Goal: Task Accomplishment & Management: Complete application form

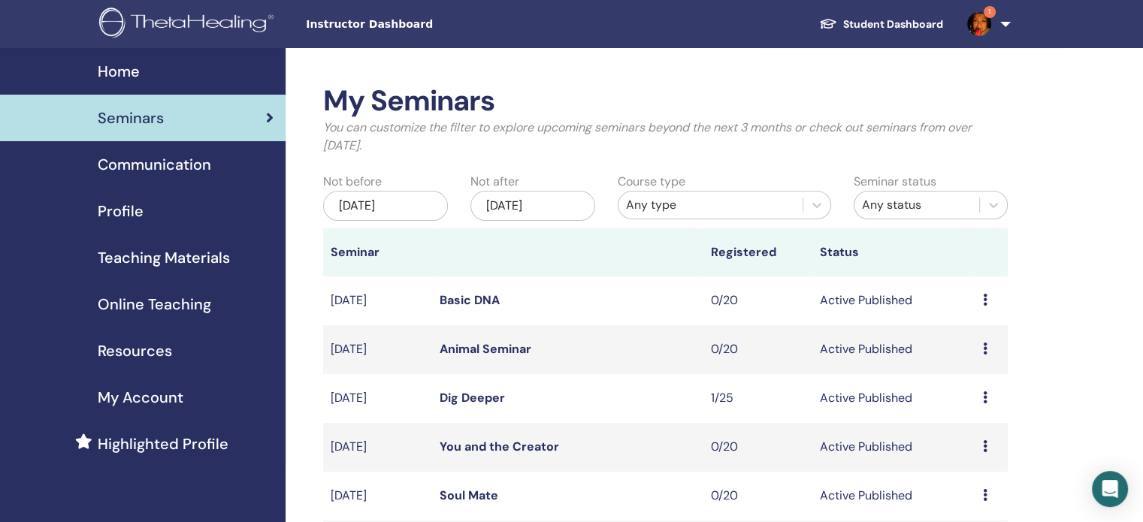
click at [865, 22] on link "Student Dashboard" at bounding box center [881, 25] width 148 height 28
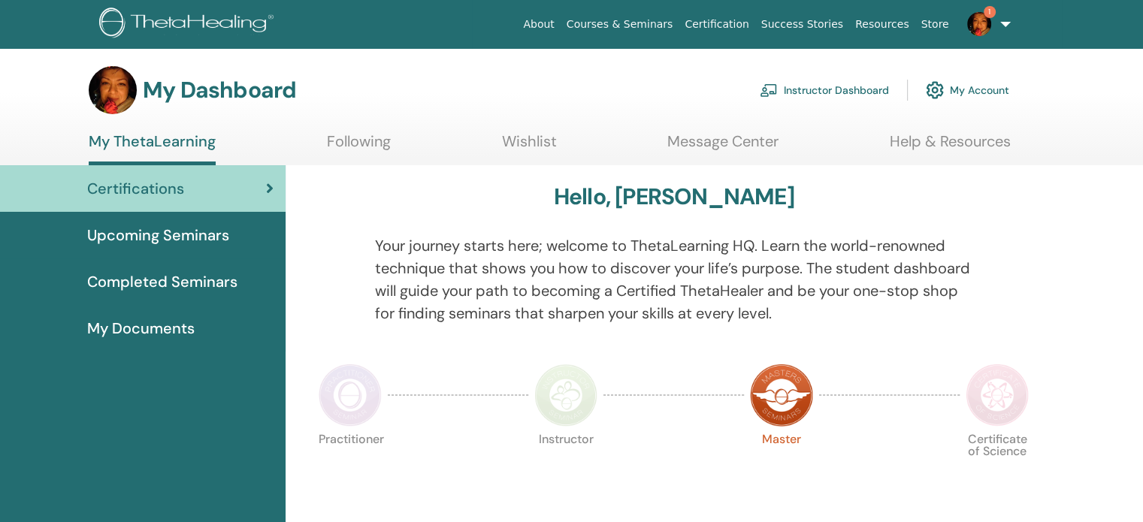
click at [572, 384] on img at bounding box center [565, 395] width 63 height 63
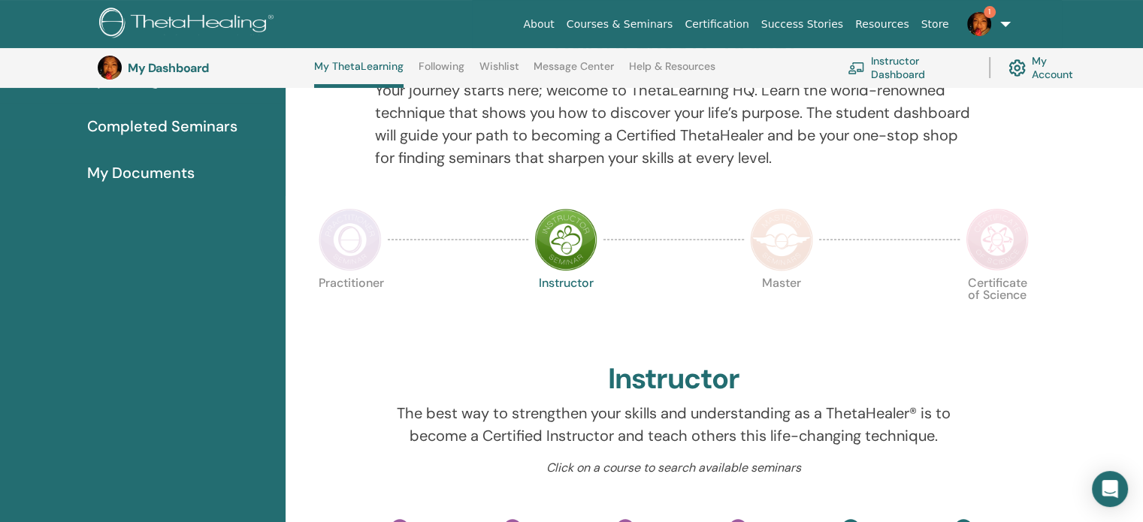
scroll to position [189, 0]
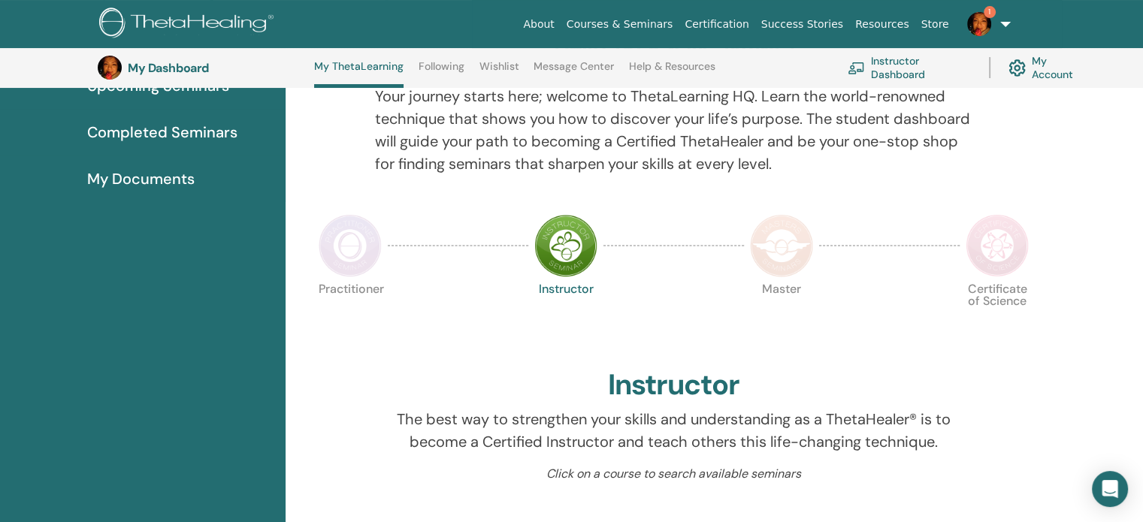
click at [995, 23] on span "1" at bounding box center [979, 23] width 36 height 12
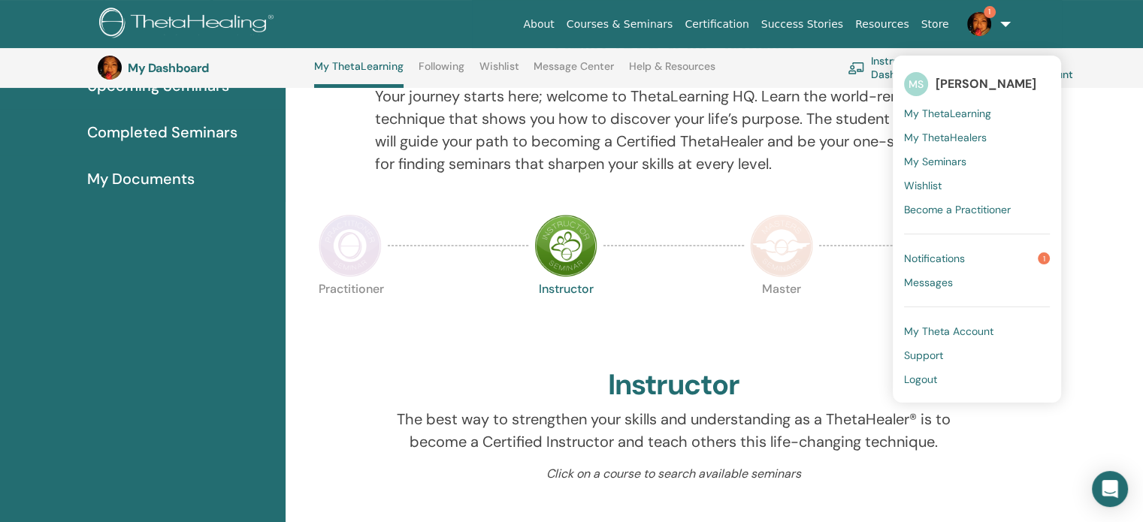
click at [944, 257] on span "Notifications" at bounding box center [934, 259] width 61 height 14
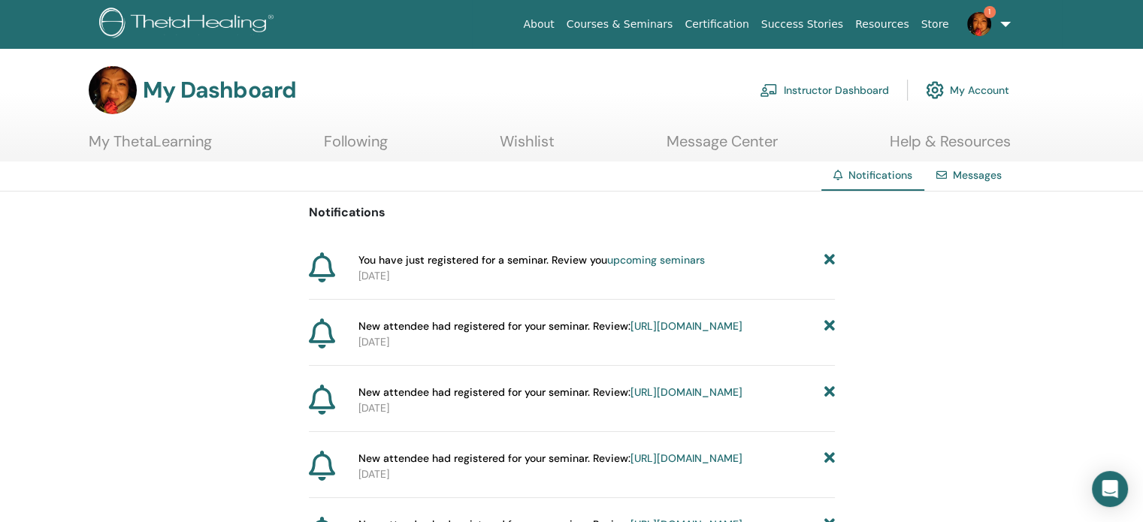
click at [676, 260] on link "upcoming seminars" at bounding box center [656, 260] width 98 height 14
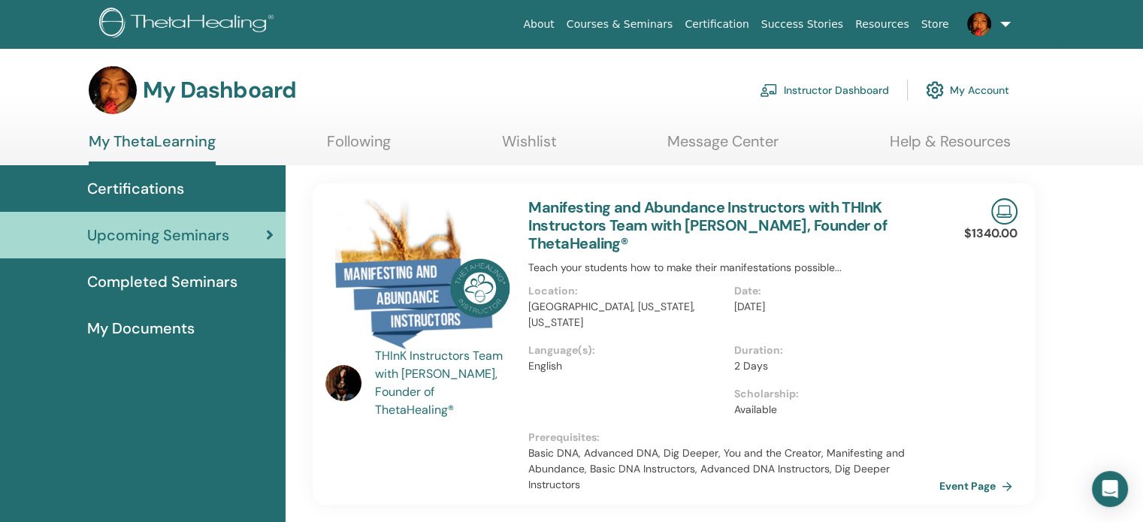
click at [171, 276] on span "Completed Seminars" at bounding box center [162, 282] width 150 height 23
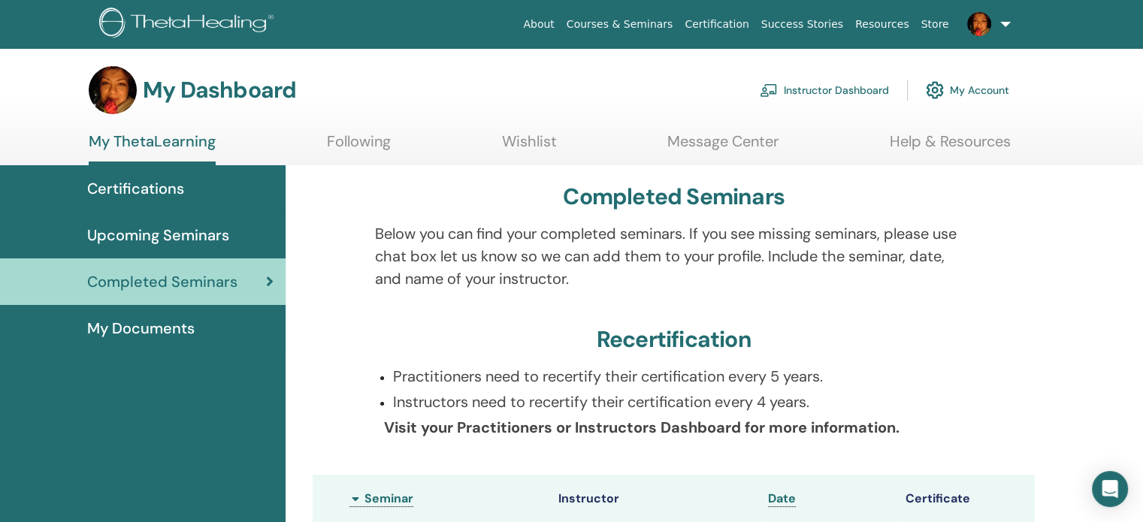
click at [812, 89] on link "Instructor Dashboard" at bounding box center [824, 90] width 129 height 33
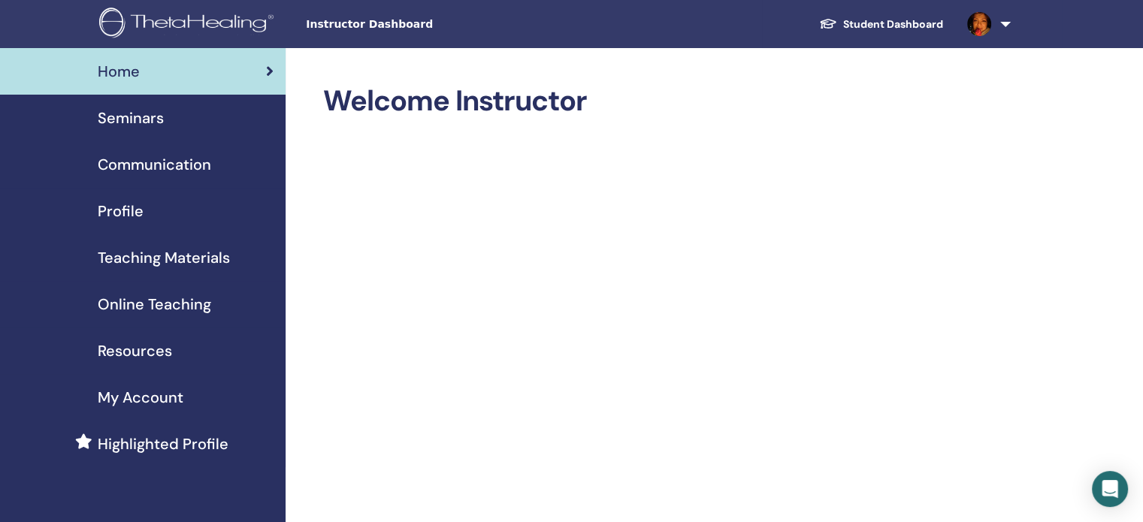
click at [141, 113] on span "Seminars" at bounding box center [131, 118] width 66 height 23
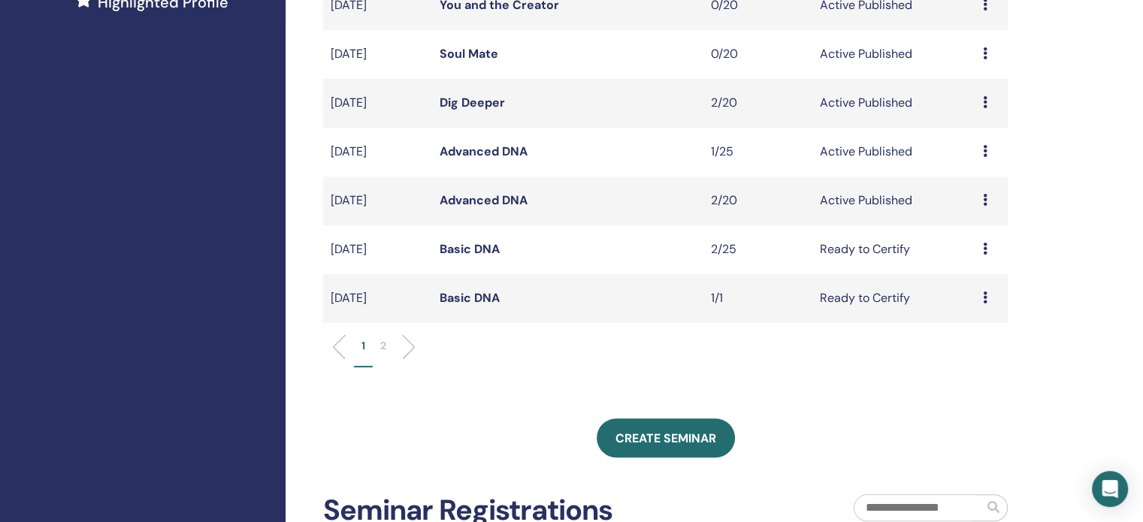
scroll to position [451, 0]
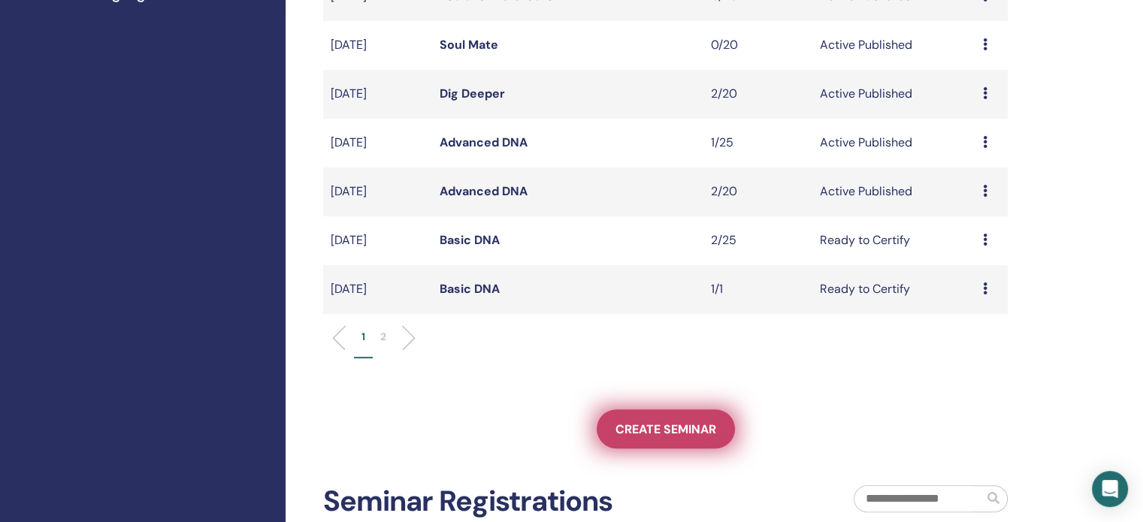
click at [658, 431] on span "Create seminar" at bounding box center [666, 430] width 101 height 16
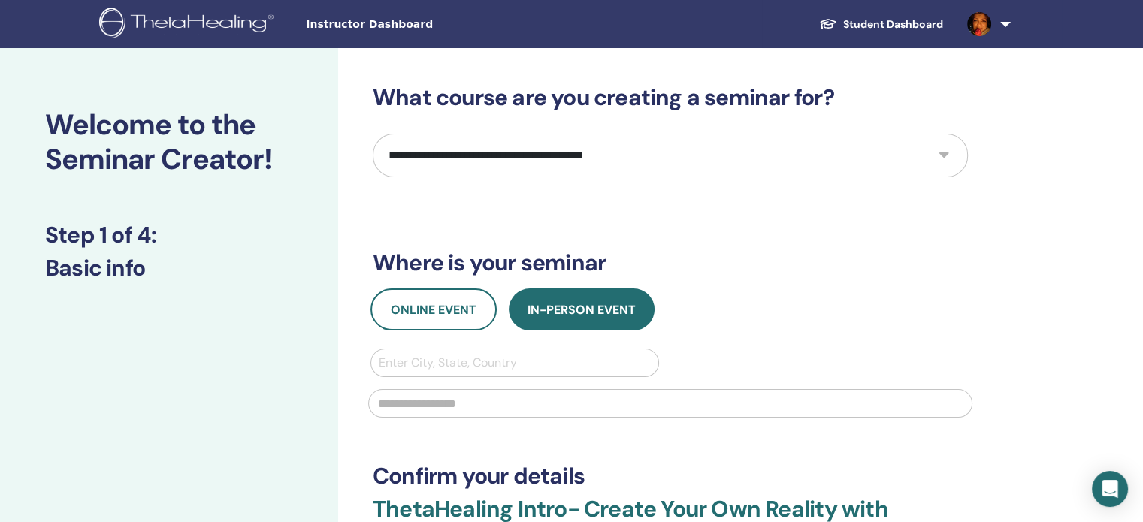
click at [474, 162] on select "**********" at bounding box center [670, 156] width 595 height 44
click at [1012, 180] on div "**********" at bounding box center [719, 452] width 762 height 809
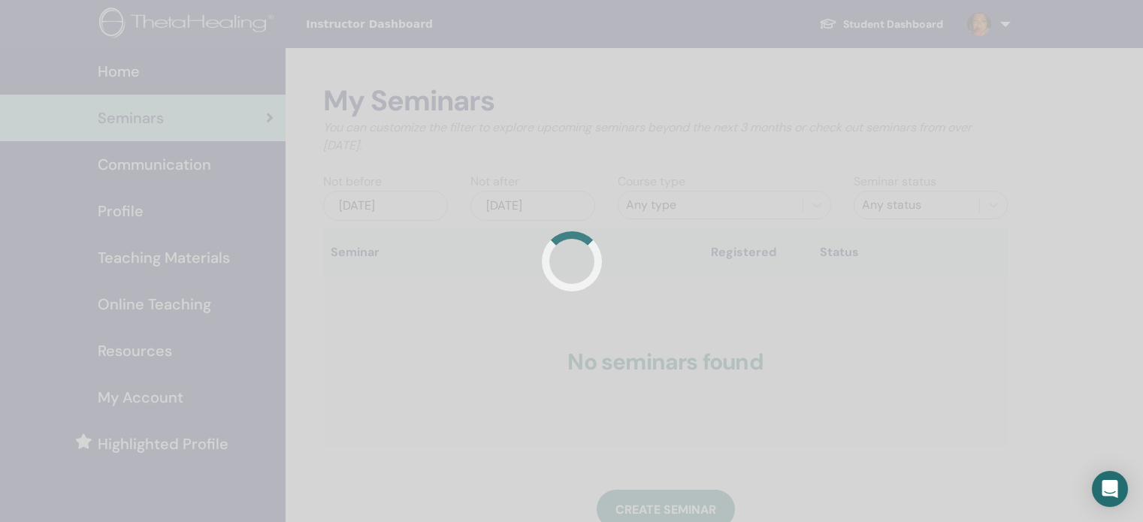
scroll to position [358, 0]
